Goal: Task Accomplishment & Management: Manage account settings

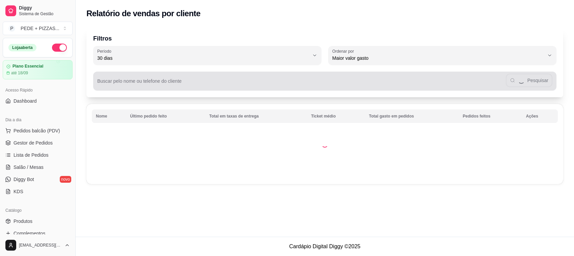
select select "30"
select select "HIGHEST_TOTAL_SPENT_WITH_ORDERS"
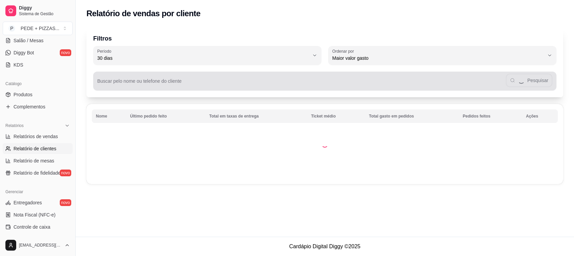
click at [174, 84] on input "Buscar pelo nome ou telefone do cliente" at bounding box center [301, 83] width 408 height 7
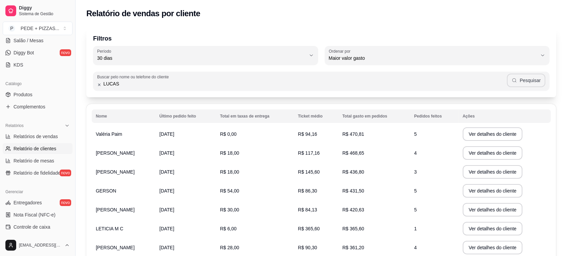
type input "LUCAS"
click at [536, 77] on button "Pesquisar" at bounding box center [526, 80] width 38 height 13
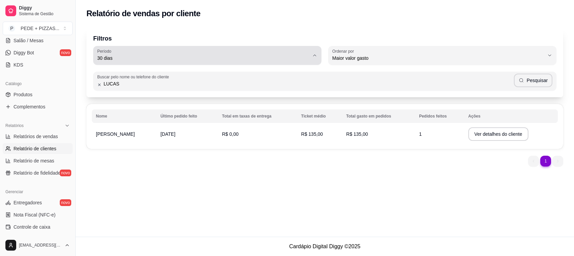
click at [313, 55] on icon "button" at bounding box center [314, 55] width 5 height 5
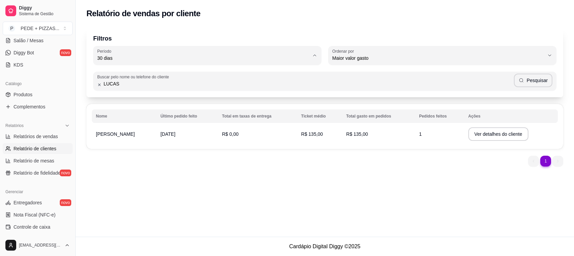
click at [105, 142] on span "60 dias" at bounding box center [204, 140] width 202 height 6
type input "60"
select select "60"
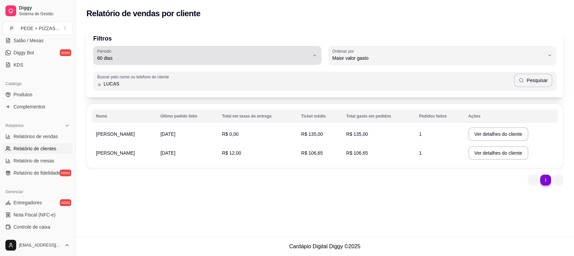
click at [314, 57] on icon "button" at bounding box center [314, 55] width 5 height 5
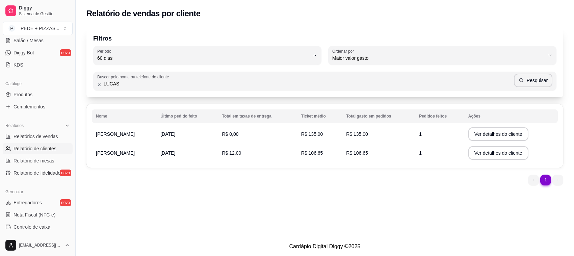
click at [483, 19] on div "Relatório de vendas por cliente" at bounding box center [325, 11] width 498 height 23
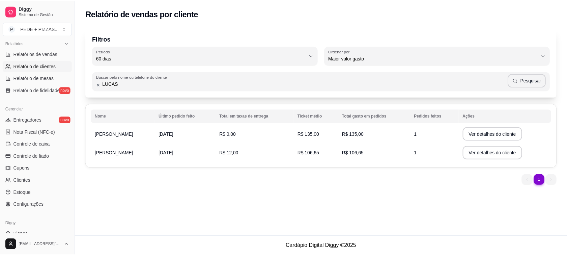
scroll to position [211, 0]
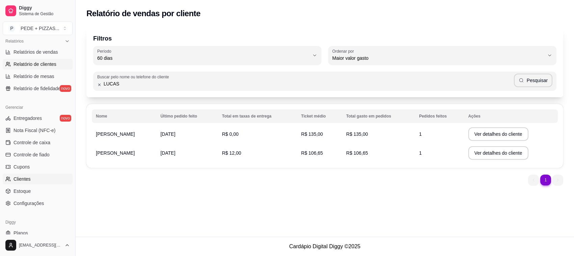
click at [29, 175] on link "Clientes" at bounding box center [38, 178] width 70 height 11
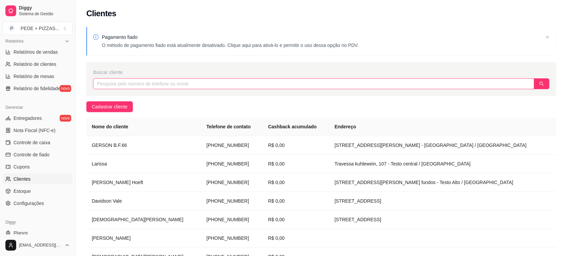
click at [160, 87] on input "text" at bounding box center [313, 83] width 441 height 11
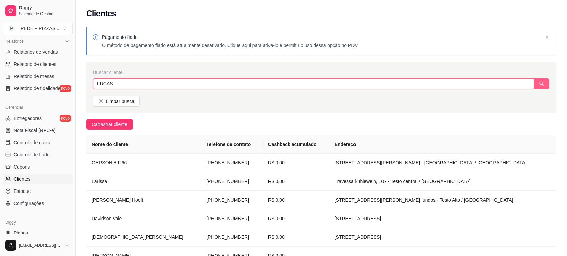
click at [547, 84] on button "button" at bounding box center [542, 83] width 16 height 11
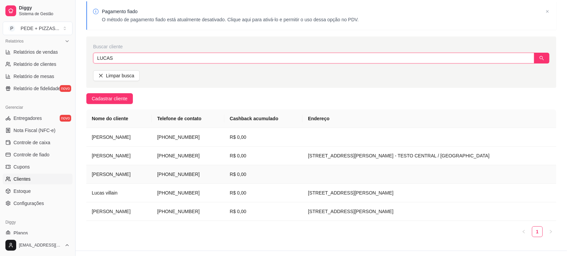
scroll to position [40, 0]
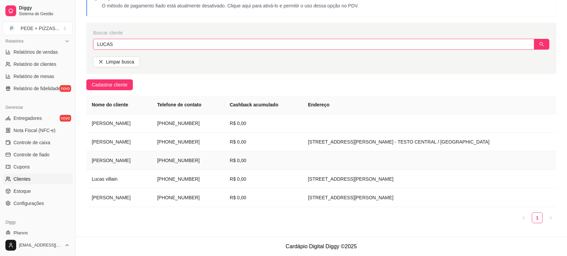
type input "LUCAS"
click at [189, 163] on td "[PHONE_NUMBER]" at bounding box center [188, 160] width 73 height 19
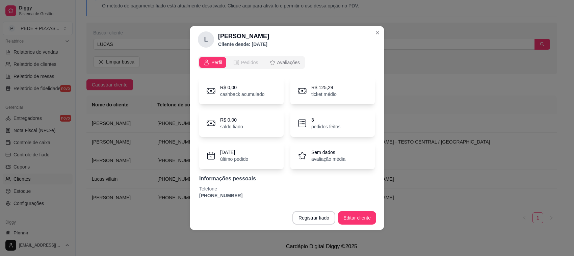
click at [251, 64] on span "Pedidos" at bounding box center [249, 62] width 17 height 7
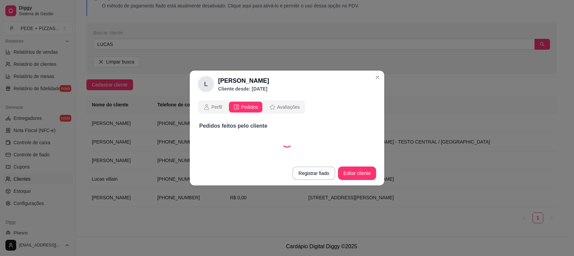
select select "30"
select select "ALL"
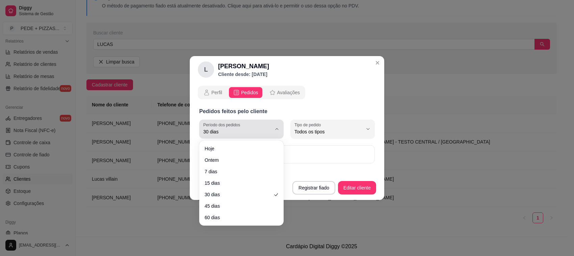
click at [274, 128] on icon "button" at bounding box center [276, 128] width 5 height 5
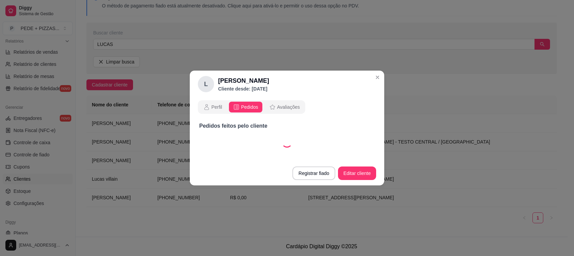
select select "45"
select select "ALL"
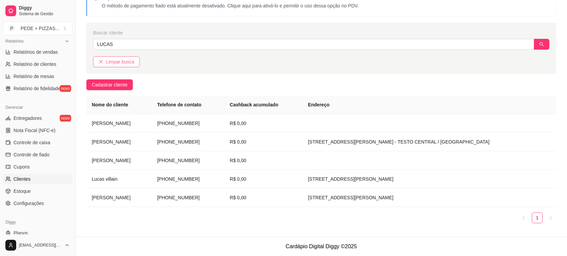
click at [98, 61] on button "Limpar busca" at bounding box center [116, 61] width 47 height 11
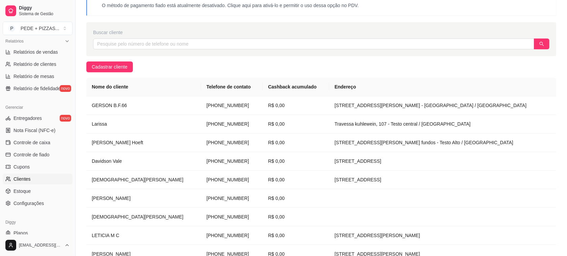
scroll to position [84, 0]
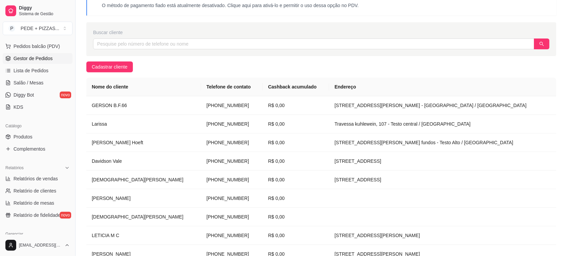
click at [29, 58] on span "Gestor de Pedidos" at bounding box center [32, 58] width 39 height 7
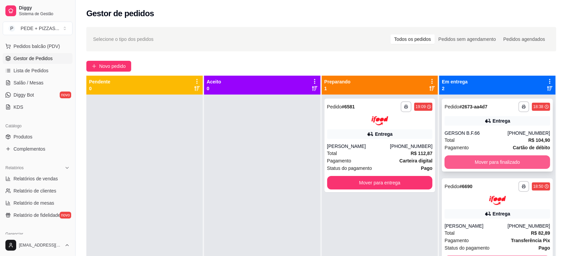
click at [495, 157] on button "Mover para finalizado" at bounding box center [498, 161] width 106 height 13
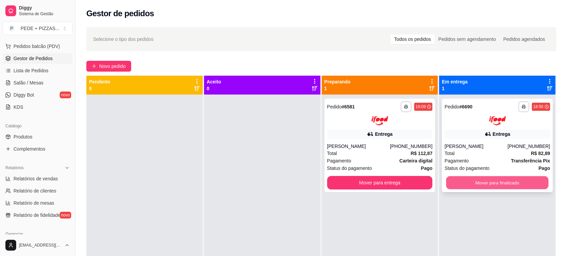
click at [459, 183] on button "Mover para finalizado" at bounding box center [497, 182] width 102 height 13
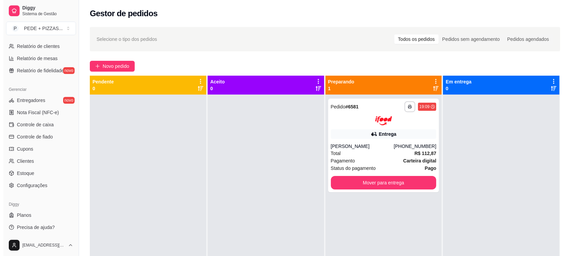
scroll to position [229, 0]
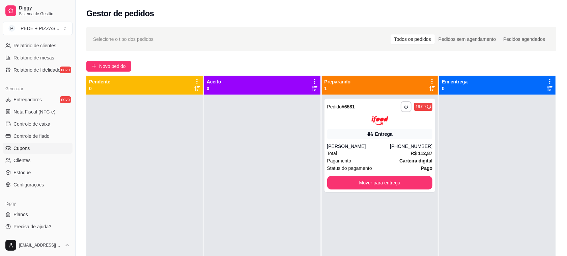
click at [21, 151] on span "Cupons" at bounding box center [21, 148] width 16 height 7
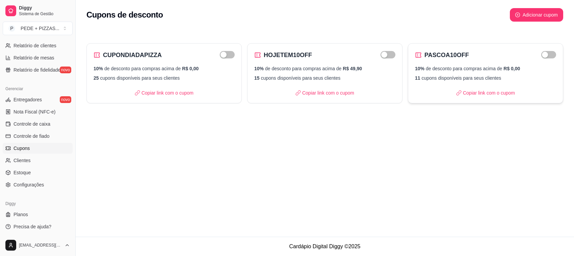
click at [475, 72] on p "10% de desconto para compras acima de R$ 0,00" at bounding box center [485, 68] width 141 height 7
select select "PERCENTAGE"
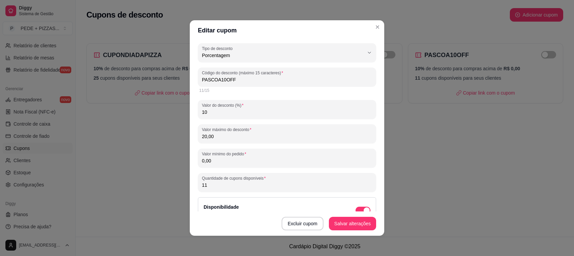
drag, startPoint x: 233, startPoint y: 79, endPoint x: 199, endPoint y: 80, distance: 33.4
click at [202, 80] on input "PASCOA10OFF" at bounding box center [287, 79] width 170 height 7
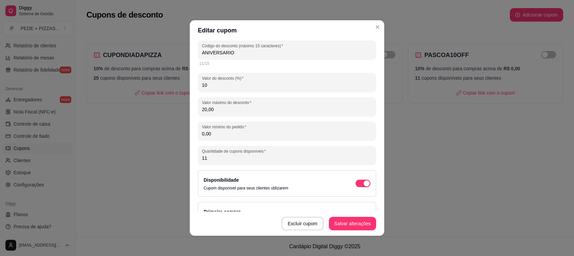
scroll to position [42, 0]
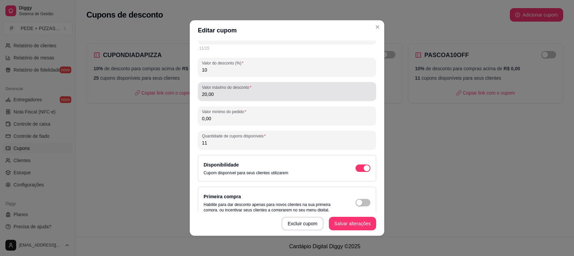
type input "ANIVERSARIO"
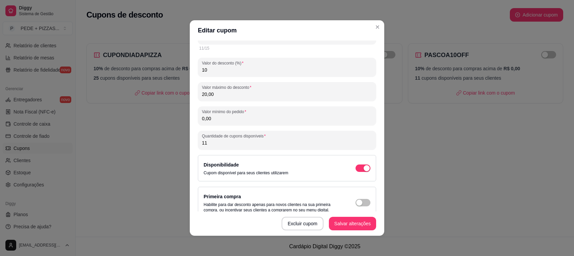
drag, startPoint x: 215, startPoint y: 94, endPoint x: 193, endPoint y: 93, distance: 21.6
click at [193, 93] on div "PERCENTAGE Tipo de desconto Valor fixo Porcentagem Frete grátis Tipo de descont…" at bounding box center [287, 125] width 194 height 171
type input "20,00"
drag, startPoint x: 190, startPoint y: 147, endPoint x: 186, endPoint y: 145, distance: 4.3
click at [185, 145] on div "Editar cupom PERCENTAGE Tipo de desconto Valor fixo Porcentagem Frete grátis Ti…" at bounding box center [287, 128] width 574 height 256
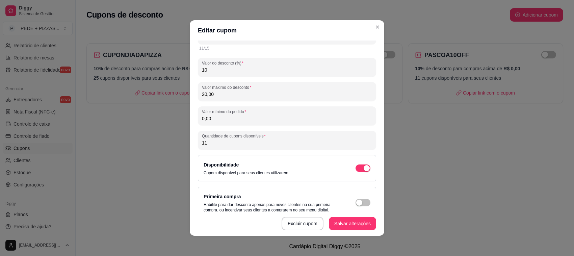
drag, startPoint x: 208, startPoint y: 144, endPoint x: 191, endPoint y: 141, distance: 17.1
click at [192, 142] on div "PERCENTAGE Tipo de desconto Valor fixo Porcentagem Frete grátis Tipo de descont…" at bounding box center [287, 125] width 194 height 171
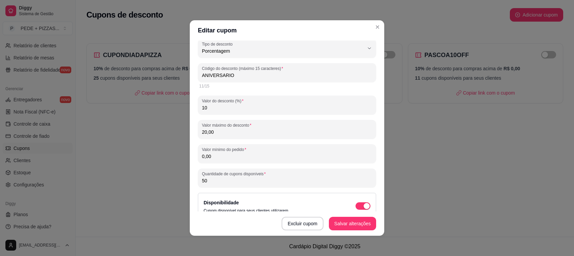
scroll to position [0, 0]
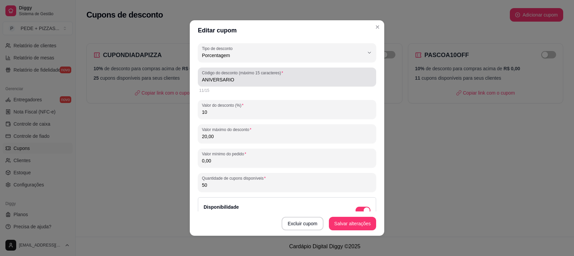
type input "50"
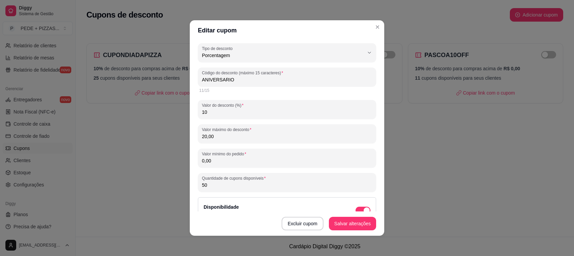
click at [240, 81] on input "ANIVERSARIO" at bounding box center [287, 79] width 170 height 7
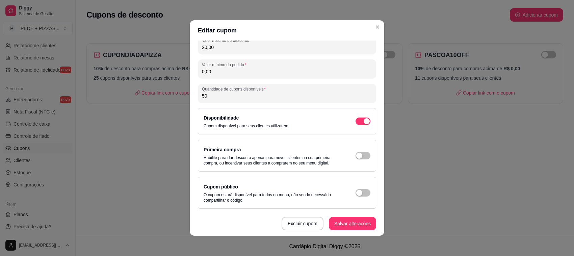
scroll to position [1, 0]
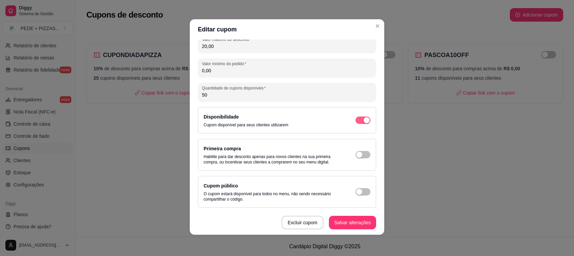
type input "ANIVERSARIANTE"
click at [363, 119] on div "button" at bounding box center [366, 120] width 6 height 6
click at [357, 121] on span "button" at bounding box center [362, 119] width 15 height 7
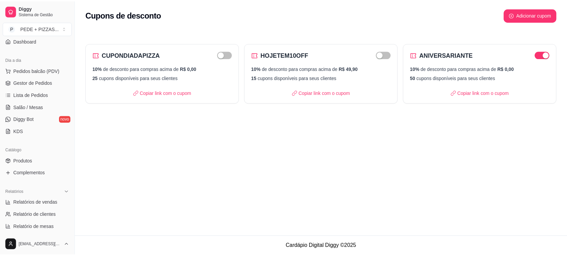
scroll to position [0, 0]
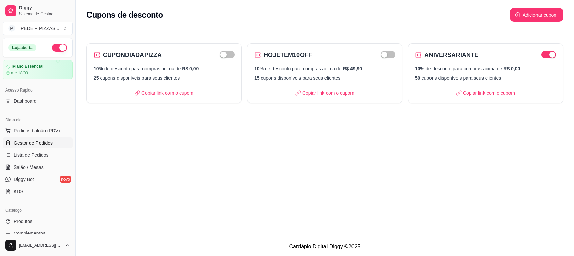
click at [29, 138] on link "Gestor de Pedidos" at bounding box center [38, 142] width 70 height 11
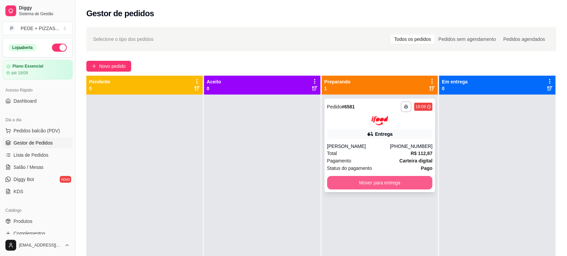
click at [351, 183] on button "Mover para entrega" at bounding box center [380, 182] width 106 height 13
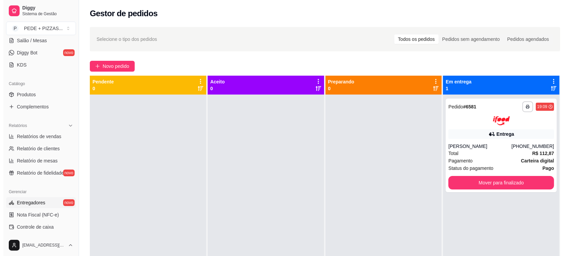
scroll to position [169, 0]
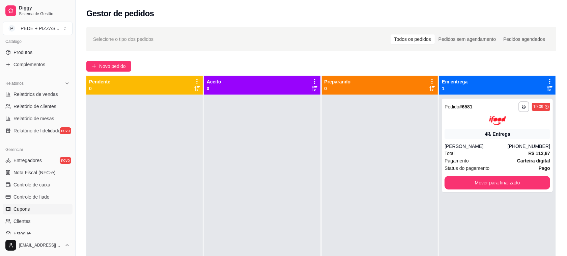
click at [28, 207] on span "Cupons" at bounding box center [21, 208] width 16 height 7
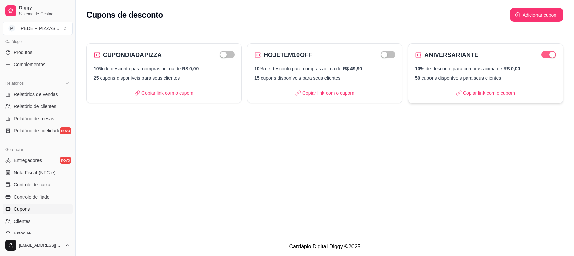
click at [552, 56] on div "button" at bounding box center [552, 55] width 6 height 6
click at [486, 75] on p "50 cupons disponíveis para seus clientes" at bounding box center [485, 78] width 141 height 7
select select "PERCENTAGE"
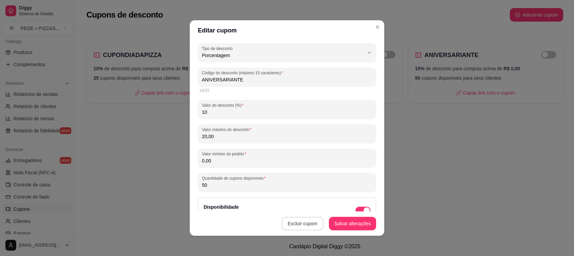
click at [306, 222] on button "Excluir cupom" at bounding box center [302, 223] width 42 height 13
click at [311, 205] on button "Sim" at bounding box center [316, 206] width 27 height 13
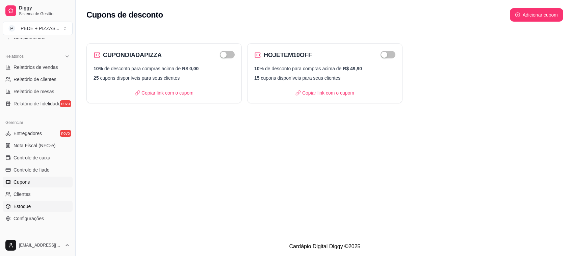
scroll to position [211, 0]
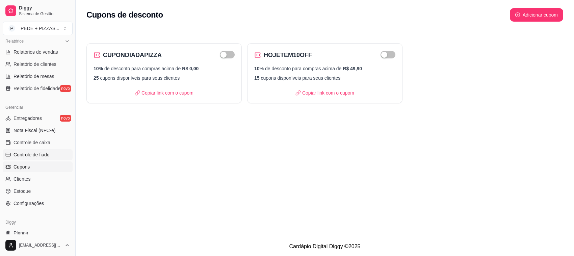
click at [39, 155] on span "Controle de fiado" at bounding box center [31, 154] width 36 height 7
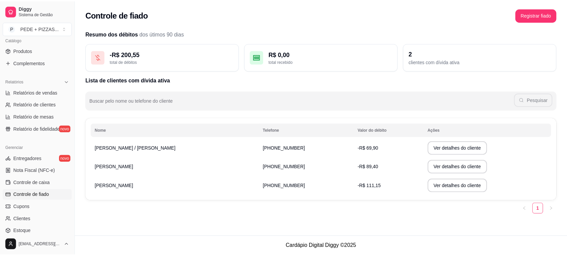
scroll to position [61, 0]
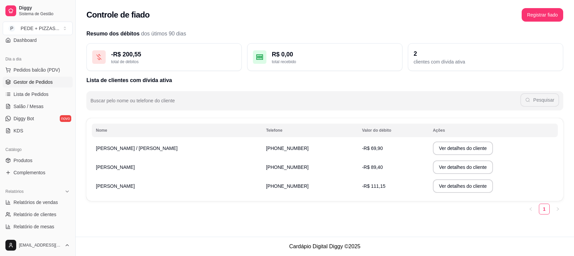
click at [39, 83] on span "Gestor de Pedidos" at bounding box center [32, 82] width 39 height 7
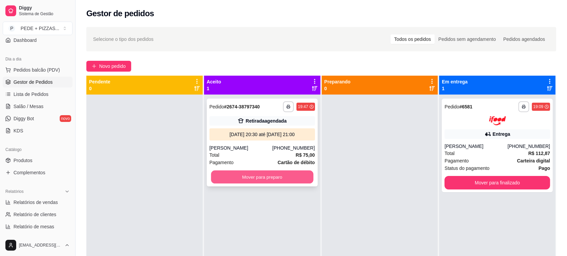
click at [254, 171] on button "Mover para preparo" at bounding box center [262, 176] width 102 height 13
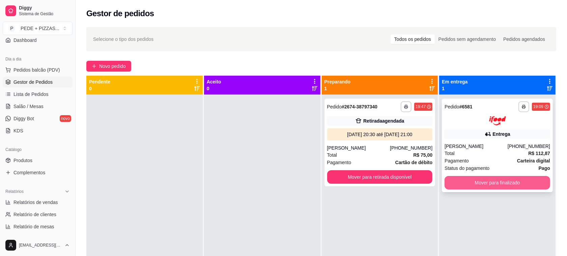
click at [485, 181] on button "Mover para finalizado" at bounding box center [498, 182] width 106 height 13
